Goal: Information Seeking & Learning: Learn about a topic

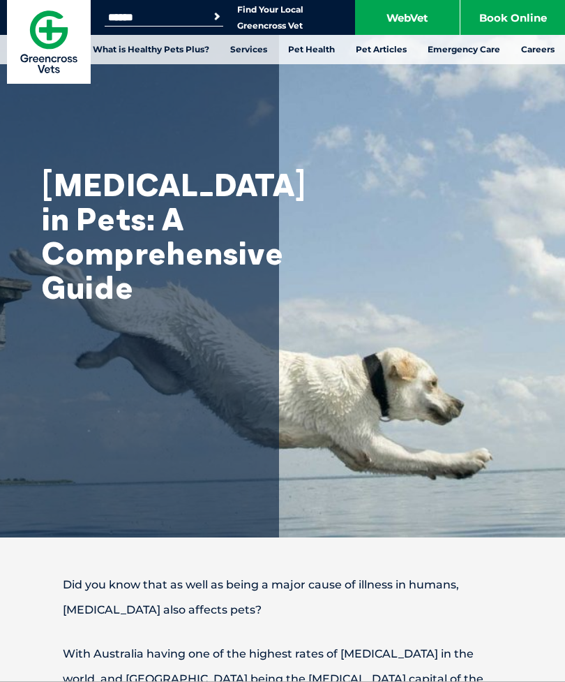
click at [120, 12] on input "Search for:" at bounding box center [164, 17] width 119 height 11
click at [137, 20] on input "Search for:" at bounding box center [164, 17] width 119 height 11
click at [205, 13] on input "Search for:" at bounding box center [164, 17] width 119 height 11
type input "**********"
click at [217, 17] on button "Search" at bounding box center [217, 17] width 14 height 14
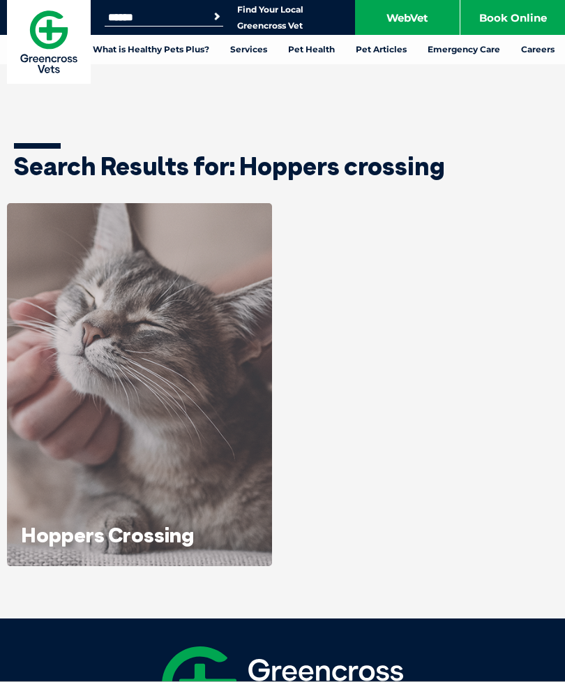
click at [140, 548] on icon at bounding box center [139, 559] width 23 height 23
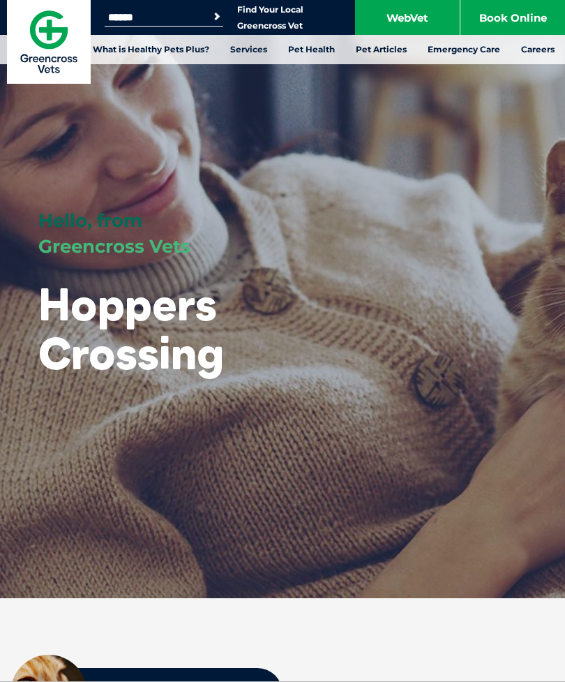
click at [141, 47] on link "What is Healthy Pets Plus?" at bounding box center [150, 49] width 137 height 29
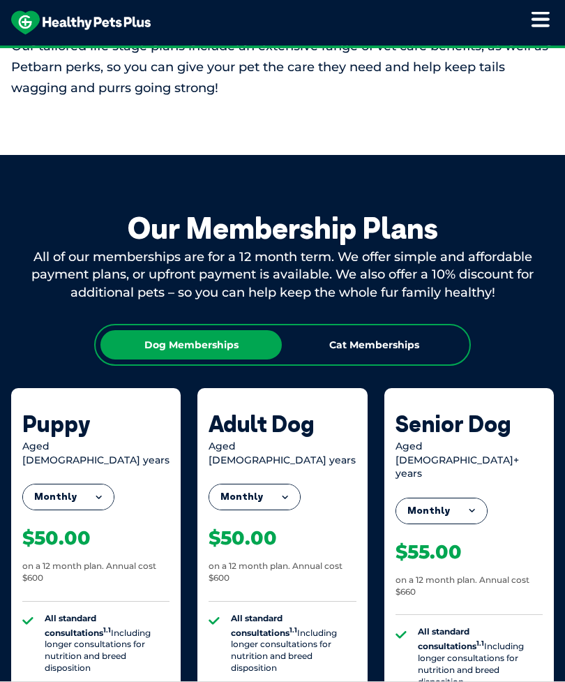
scroll to position [871, 0]
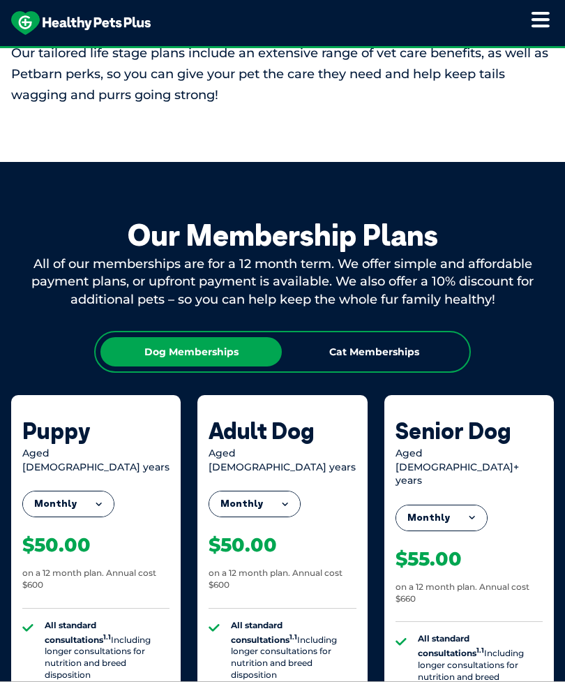
click at [347, 344] on div "Cat Memberships" at bounding box center [373, 351] width 181 height 29
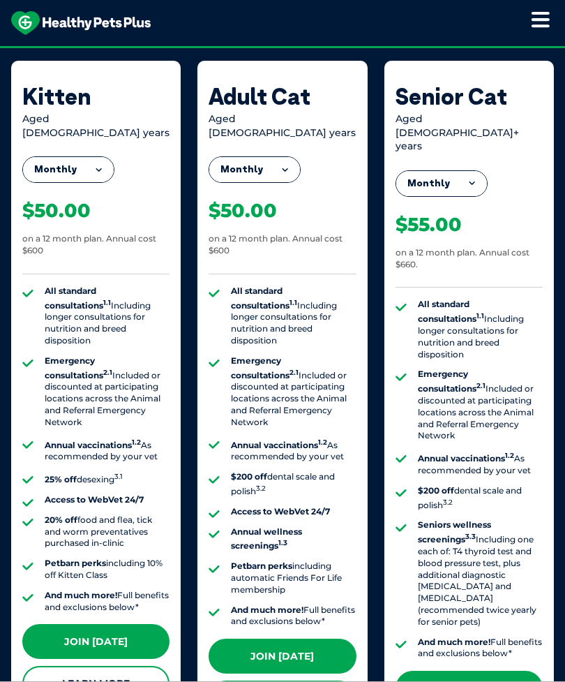
scroll to position [1205, 0]
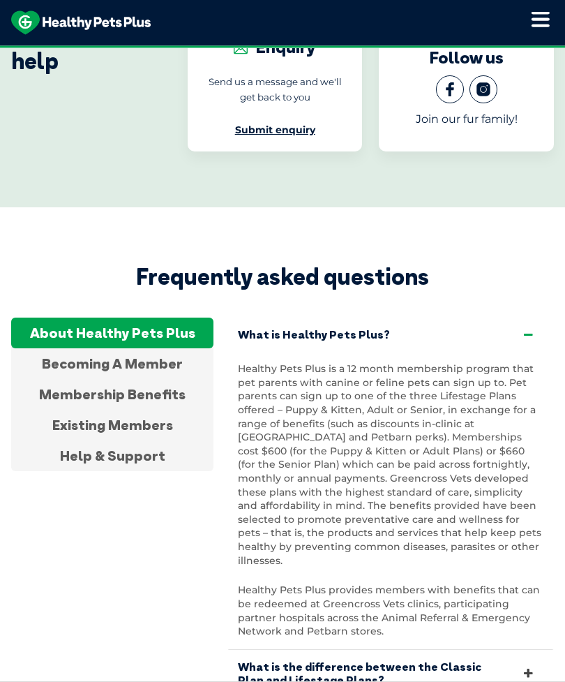
scroll to position [4909, 0]
click at [303, 649] on link "What is the difference between the Classic Plan and Lifestage Plans?" at bounding box center [390, 672] width 326 height 47
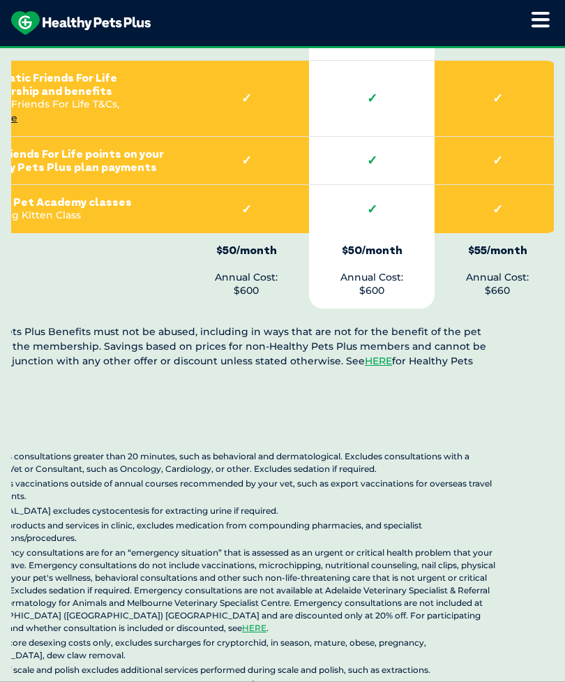
scroll to position [3552, 0]
